Goal: Check status: Check status

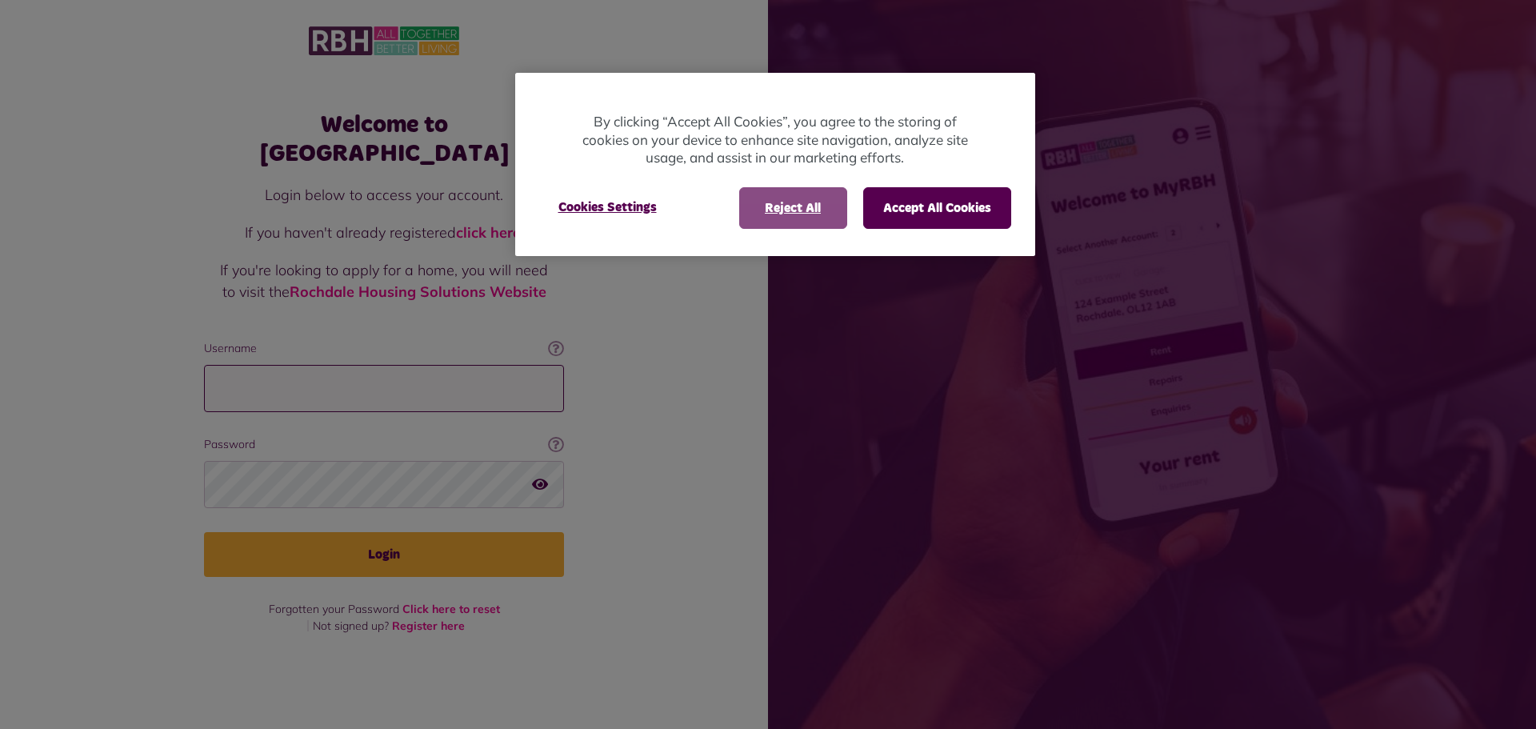
type input "**********"
click at [832, 210] on button "Reject All" at bounding box center [793, 208] width 108 height 42
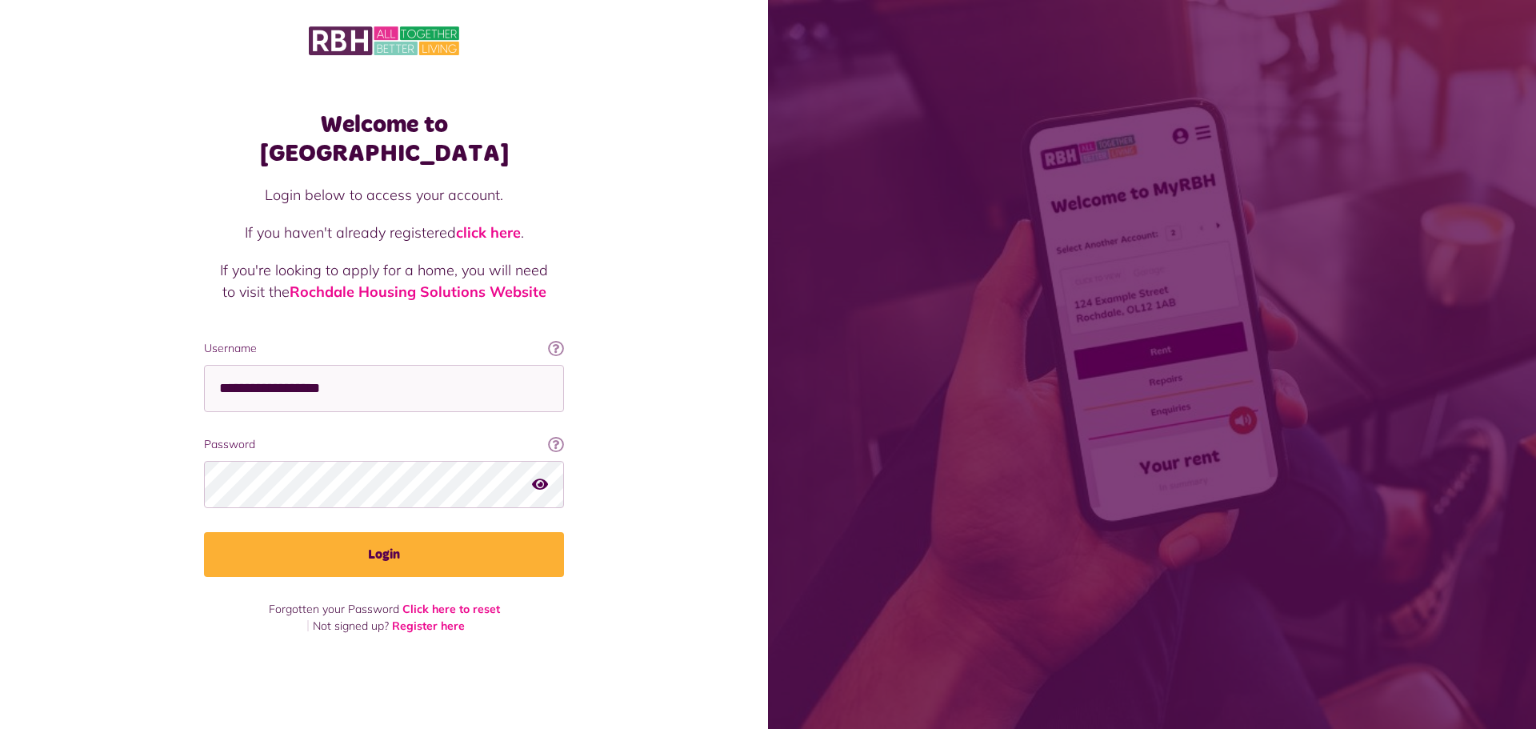
click at [654, 321] on div "Welcome to [GEOGRAPHIC_DATA] Login below to access your account. If you haven't…" at bounding box center [384, 336] width 768 height 673
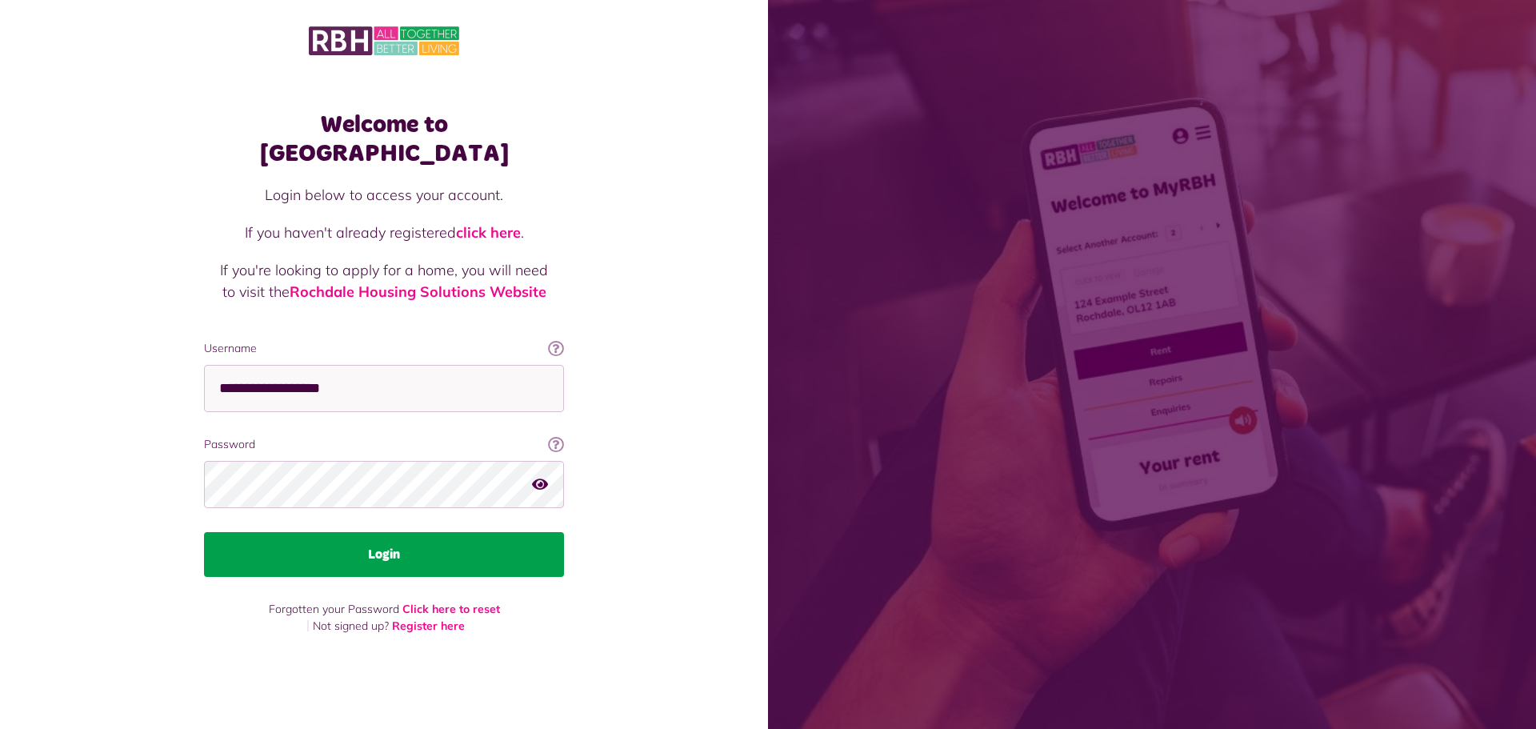
click at [433, 541] on button "Login" at bounding box center [384, 554] width 360 height 45
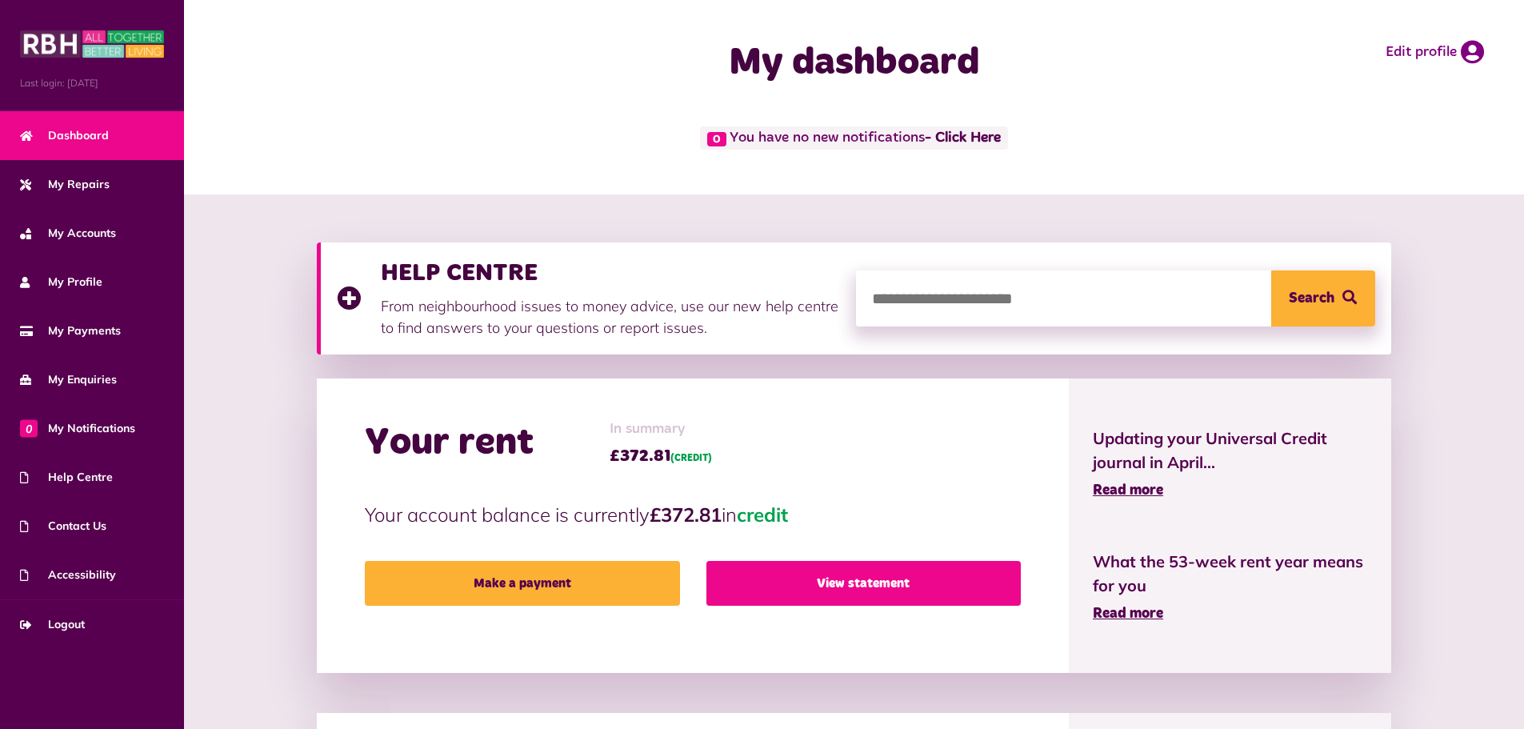
click at [858, 587] on link "View statement" at bounding box center [863, 583] width 314 height 45
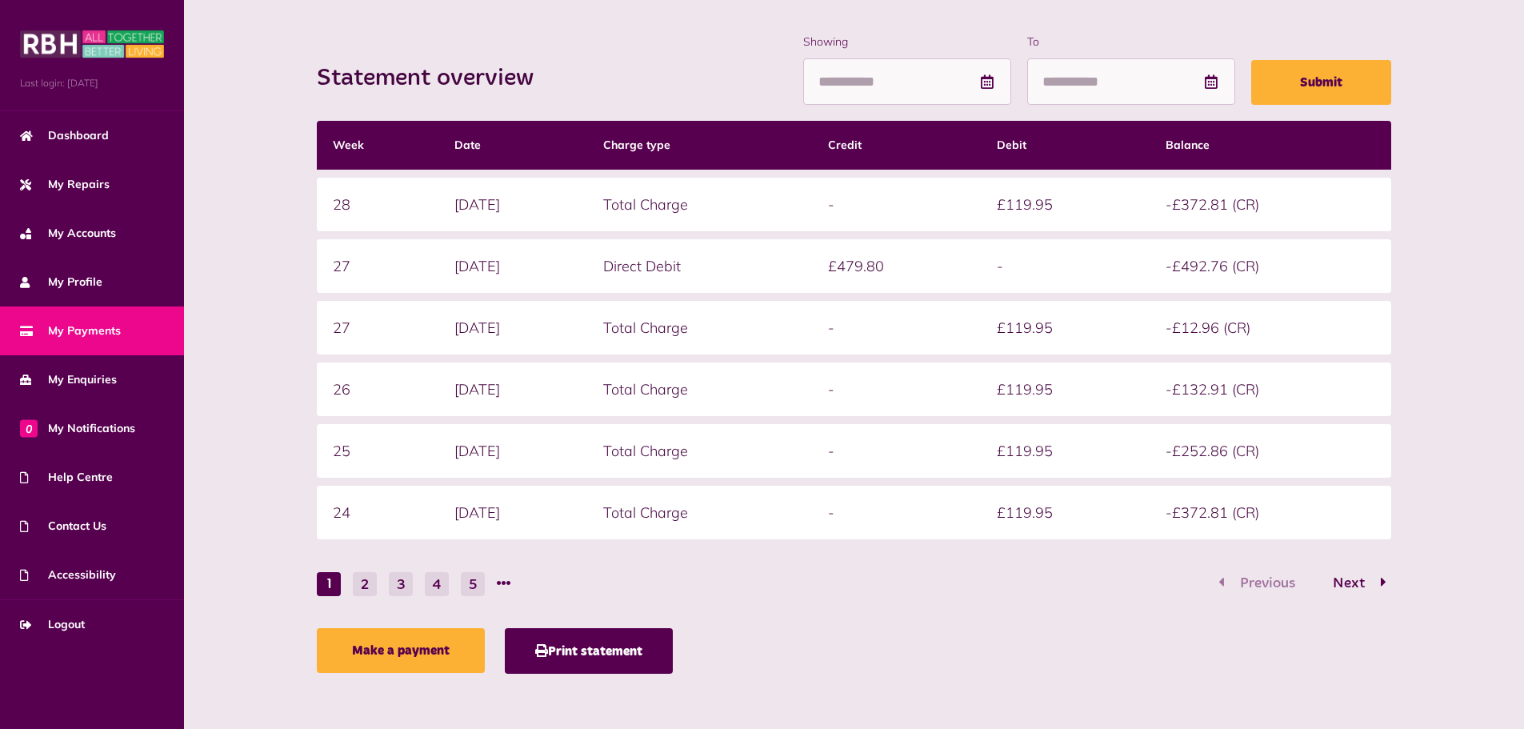
scroll to position [126, 0]
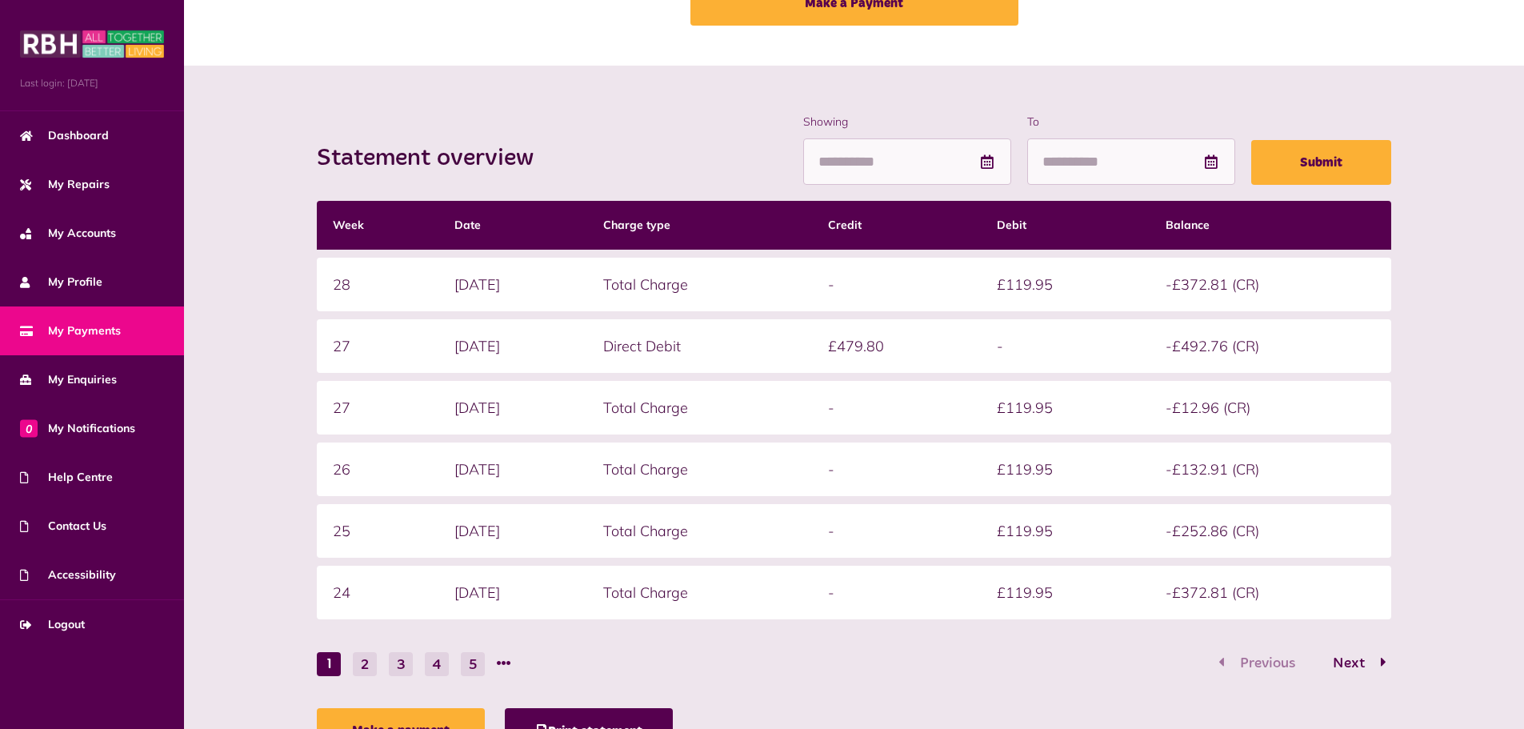
click at [1456, 298] on div "Statement overview Showing To Submit Week Date Charge type Credit Debit Balance…" at bounding box center [854, 438] width 1308 height 648
click at [1368, 664] on span "Next" at bounding box center [1349, 663] width 56 height 14
click at [1442, 382] on div "Statement overview Showing To Submit Week Date Charge type Credit Debit Balance…" at bounding box center [854, 438] width 1308 height 648
click at [495, 96] on div "Statement overview Showing To Submit Week Date Charge type Credit Debit Balance…" at bounding box center [854, 438] width 1340 height 744
